Goal: Check status

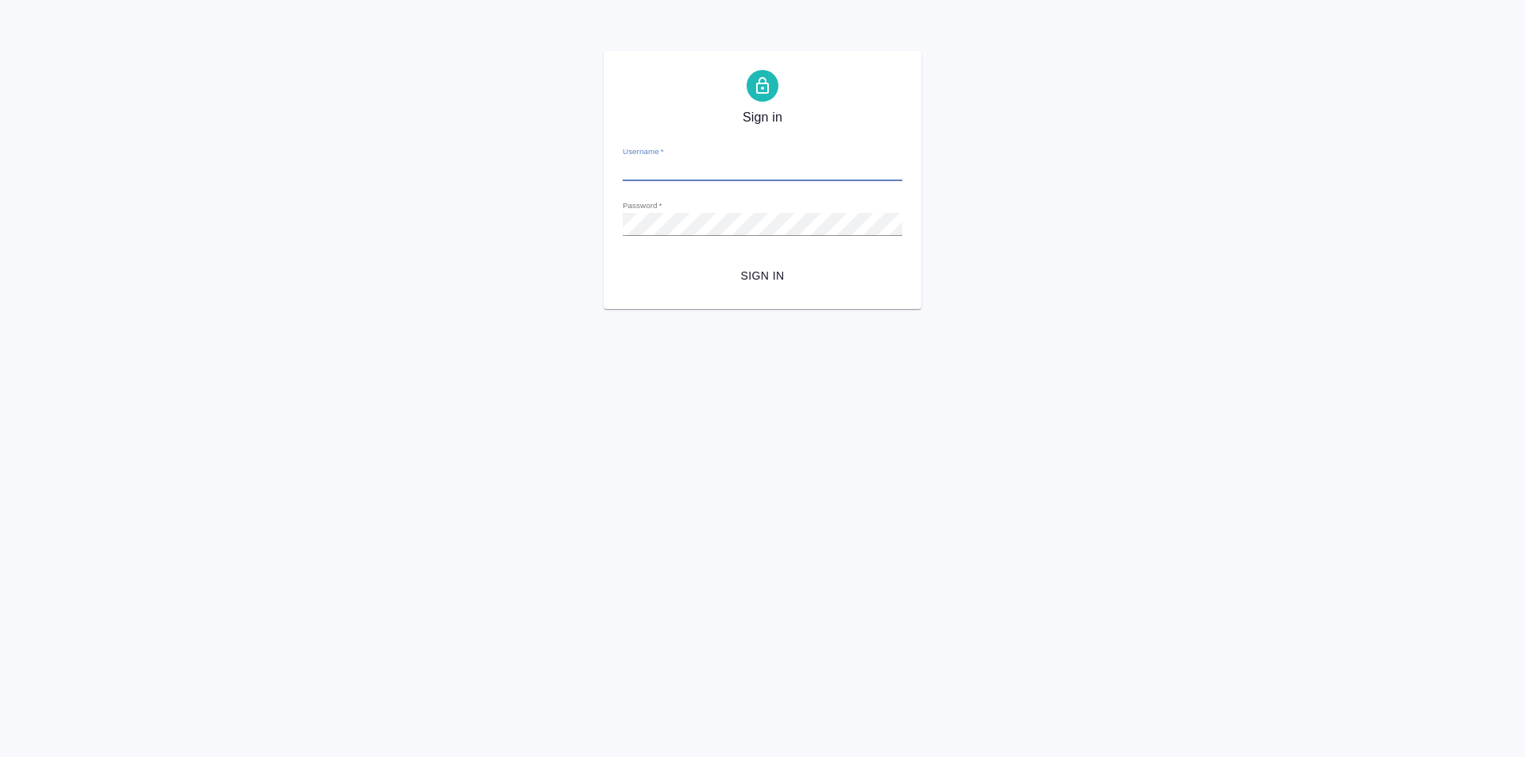
type input "[PERSON_NAME][EMAIL_ADDRESS][DOMAIN_NAME]"
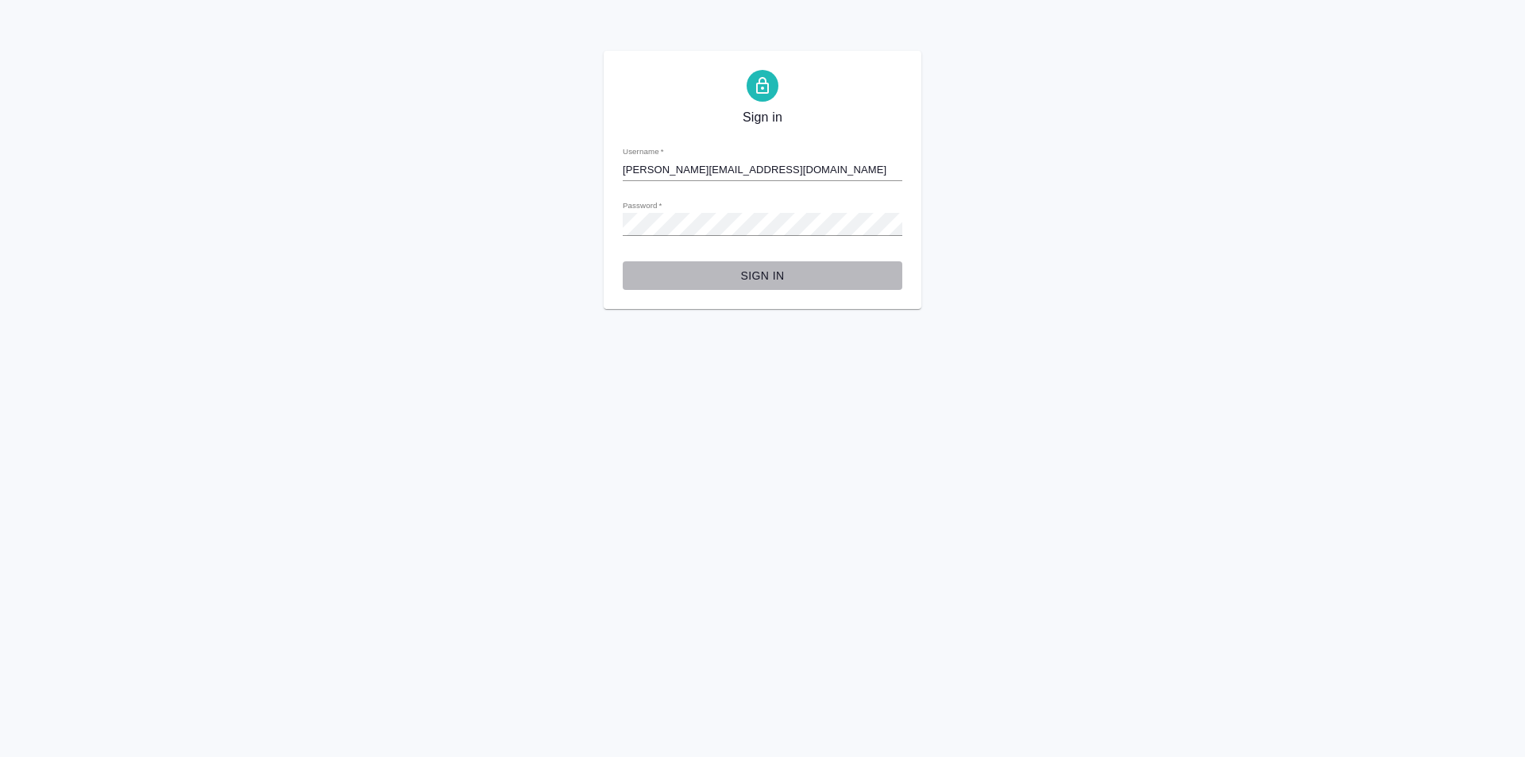
click at [773, 266] on span "Sign in" at bounding box center [762, 276] width 254 height 20
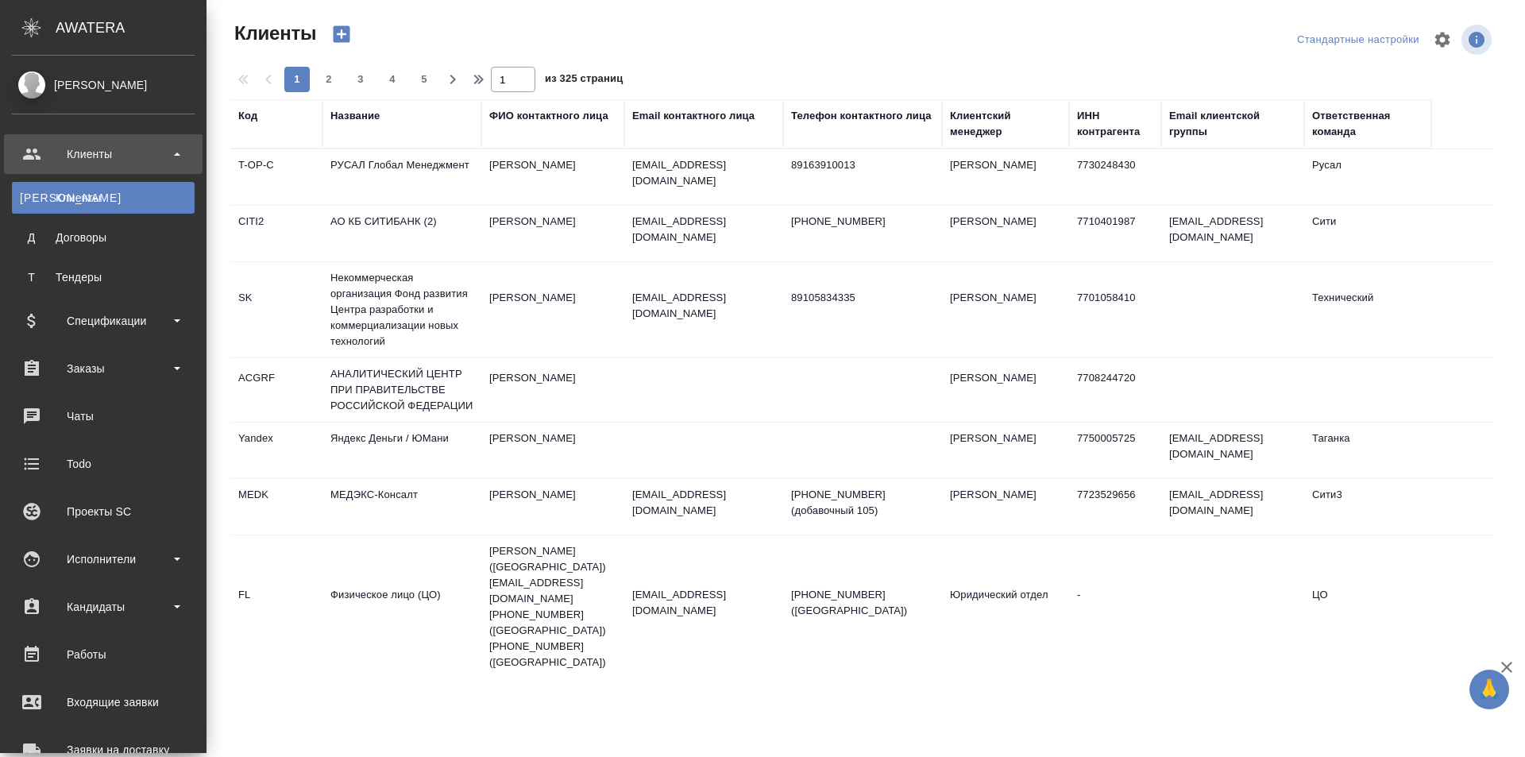
select select "RU"
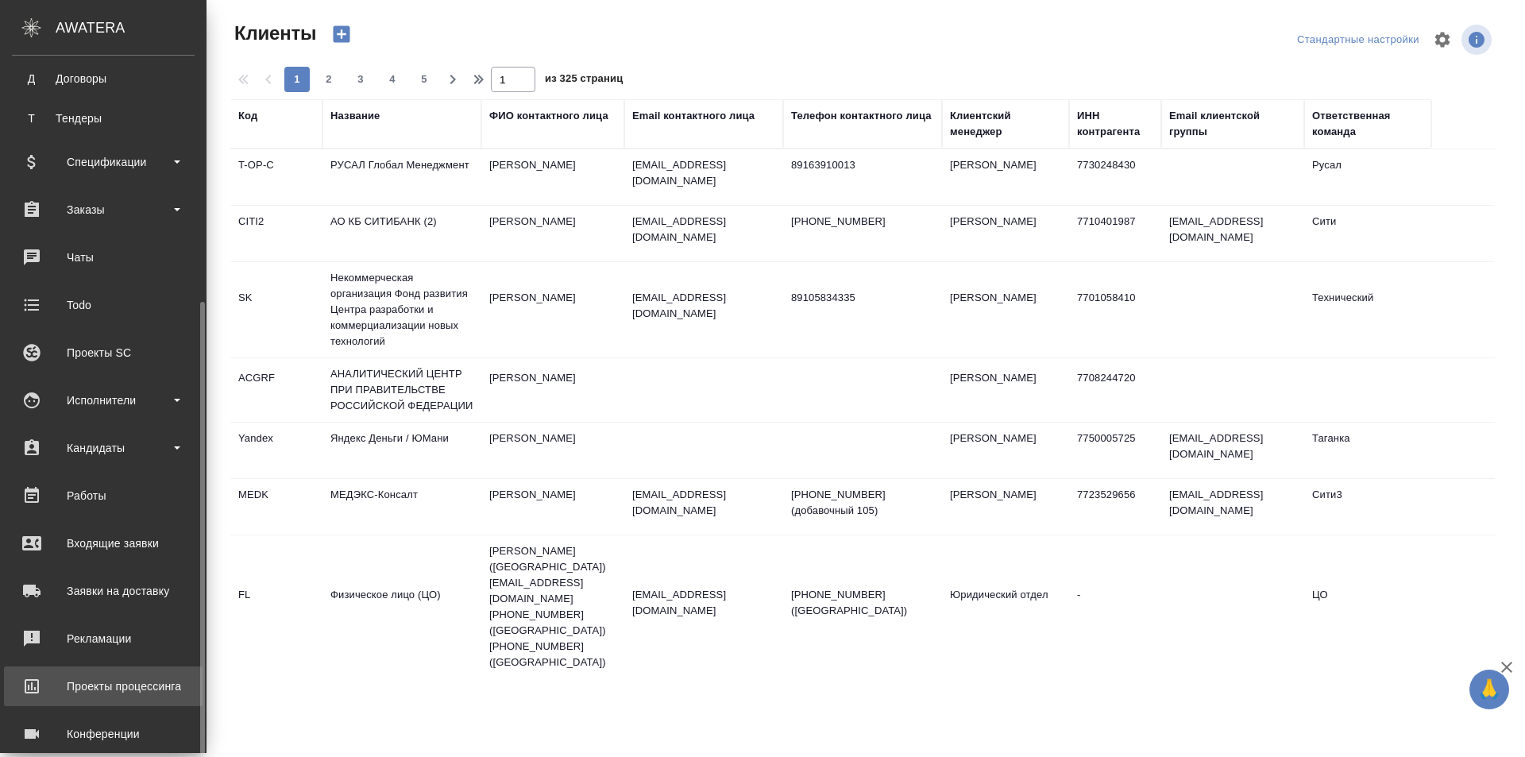
scroll to position [231, 0]
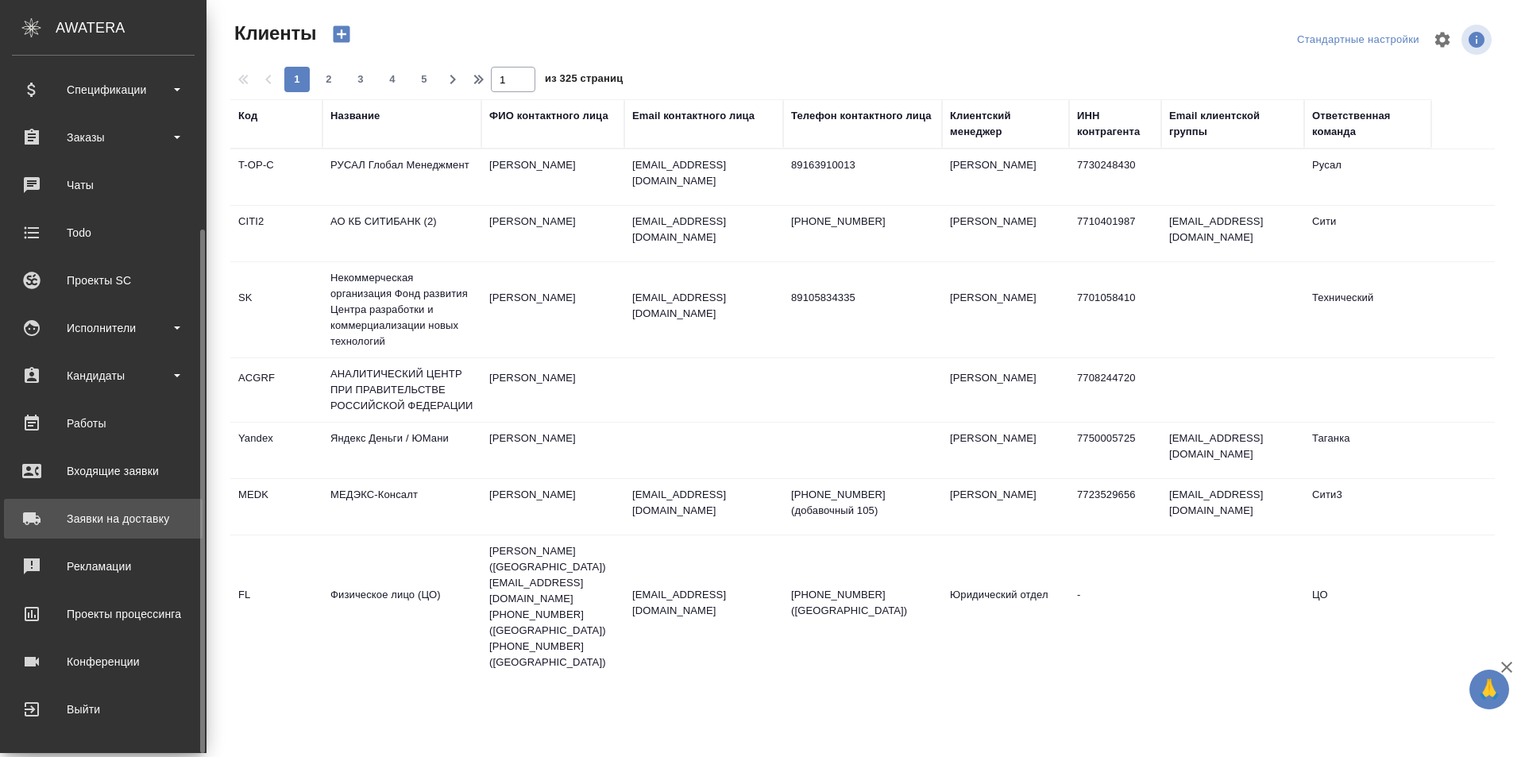
click at [151, 518] on div "Заявки на доставку" at bounding box center [103, 519] width 183 height 24
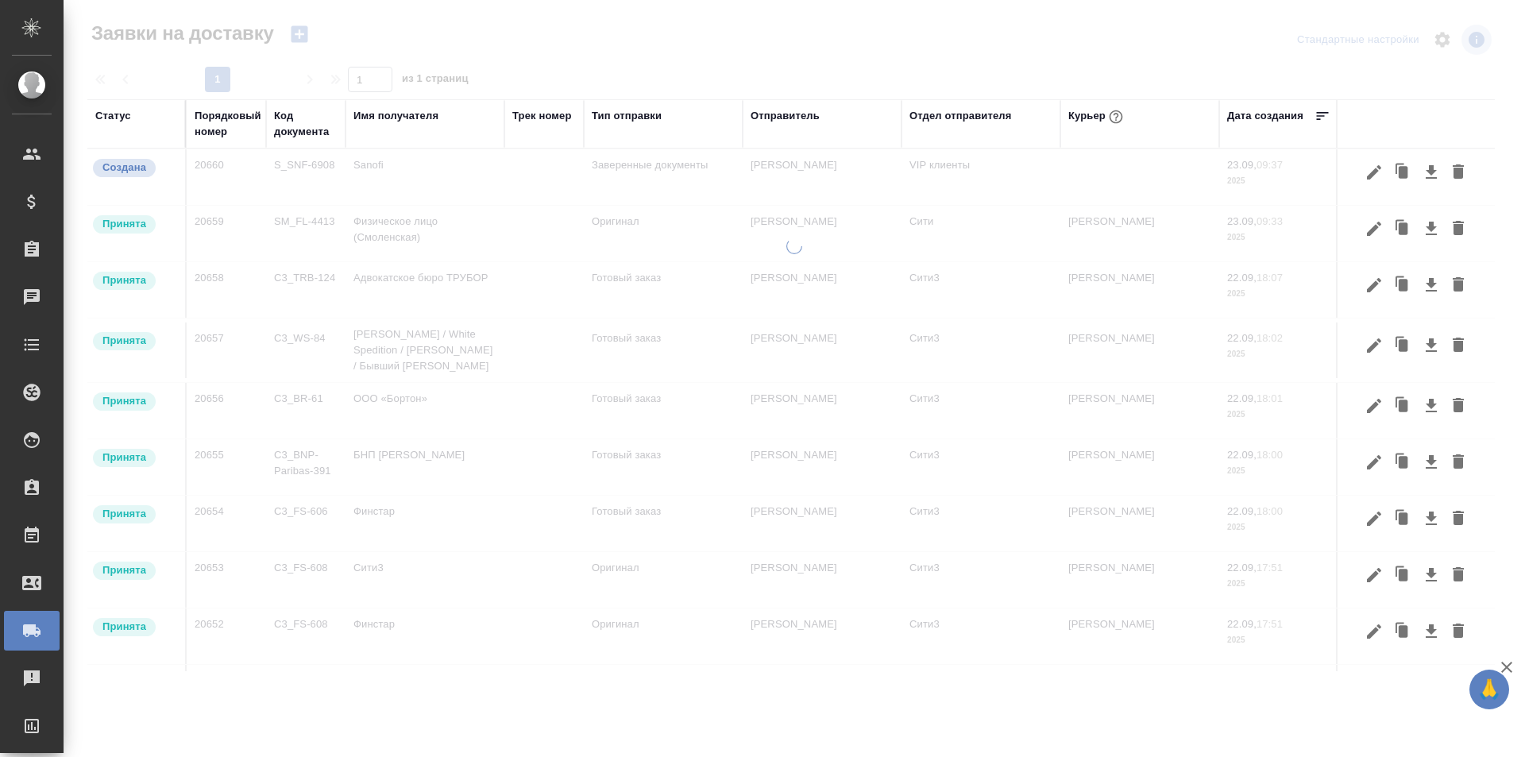
click at [220, 129] on div "Порядковый номер" at bounding box center [228, 124] width 67 height 32
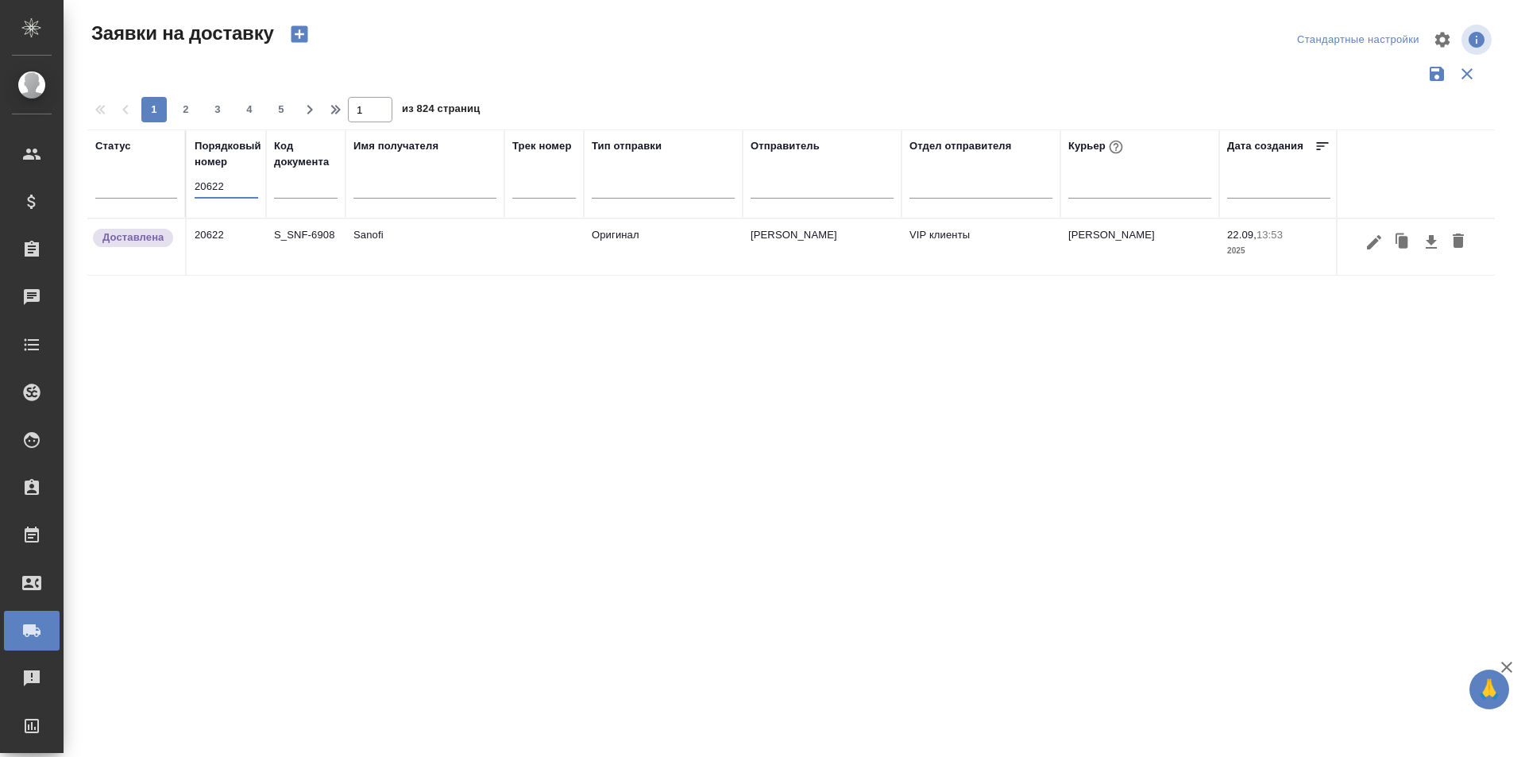
type input "20622"
